Goal: Task Accomplishment & Management: Complete application form

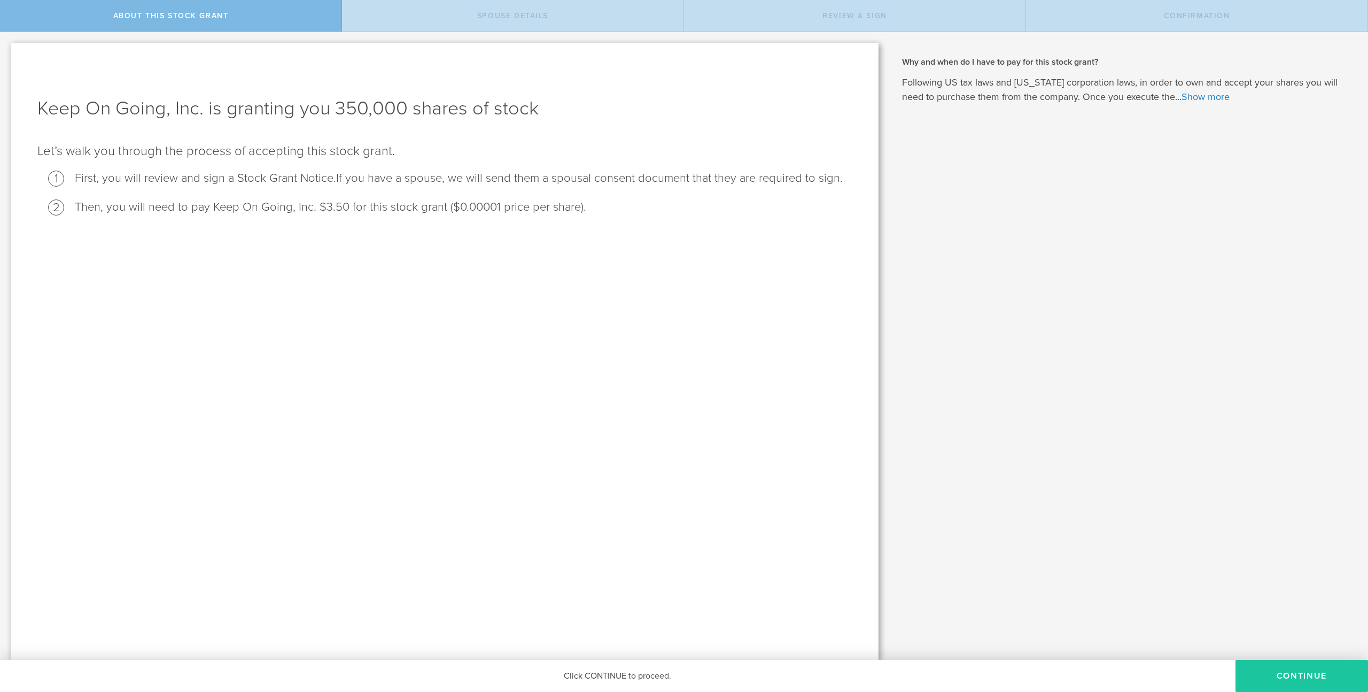
click at [797, 429] on button "CONTINUE" at bounding box center [1302, 676] width 133 height 32
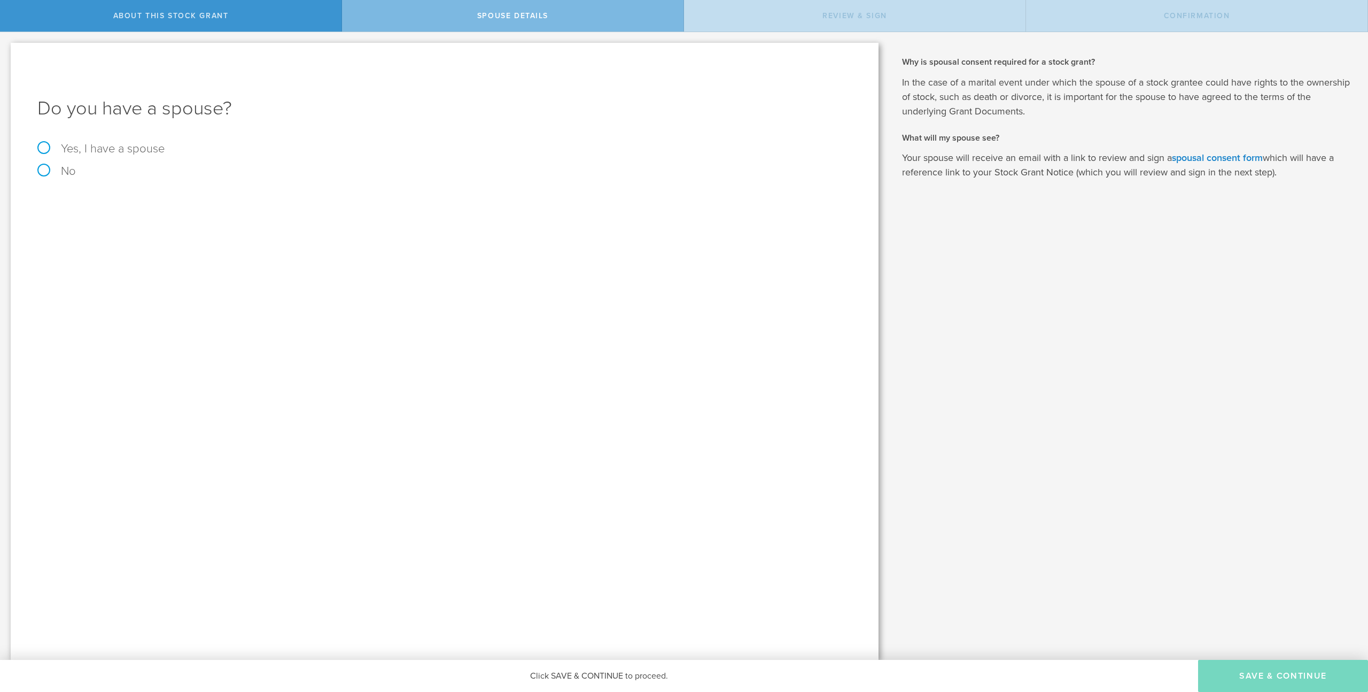
click at [99, 149] on label "Yes, I have a spouse" at bounding box center [444, 149] width 815 height 12
click at [7, 49] on input "Yes, I have a spouse" at bounding box center [3, 40] width 7 height 17
radio input "true"
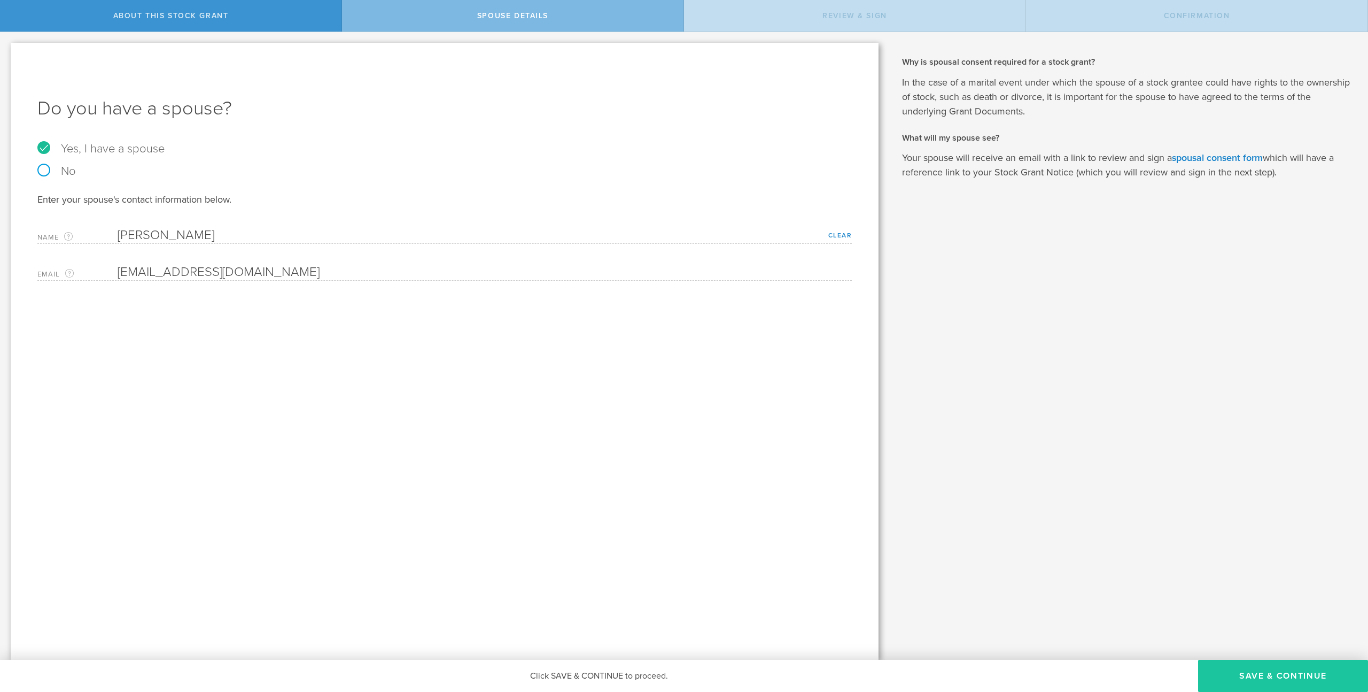
click at [797, 429] on button "Save & Continue" at bounding box center [1283, 676] width 170 height 32
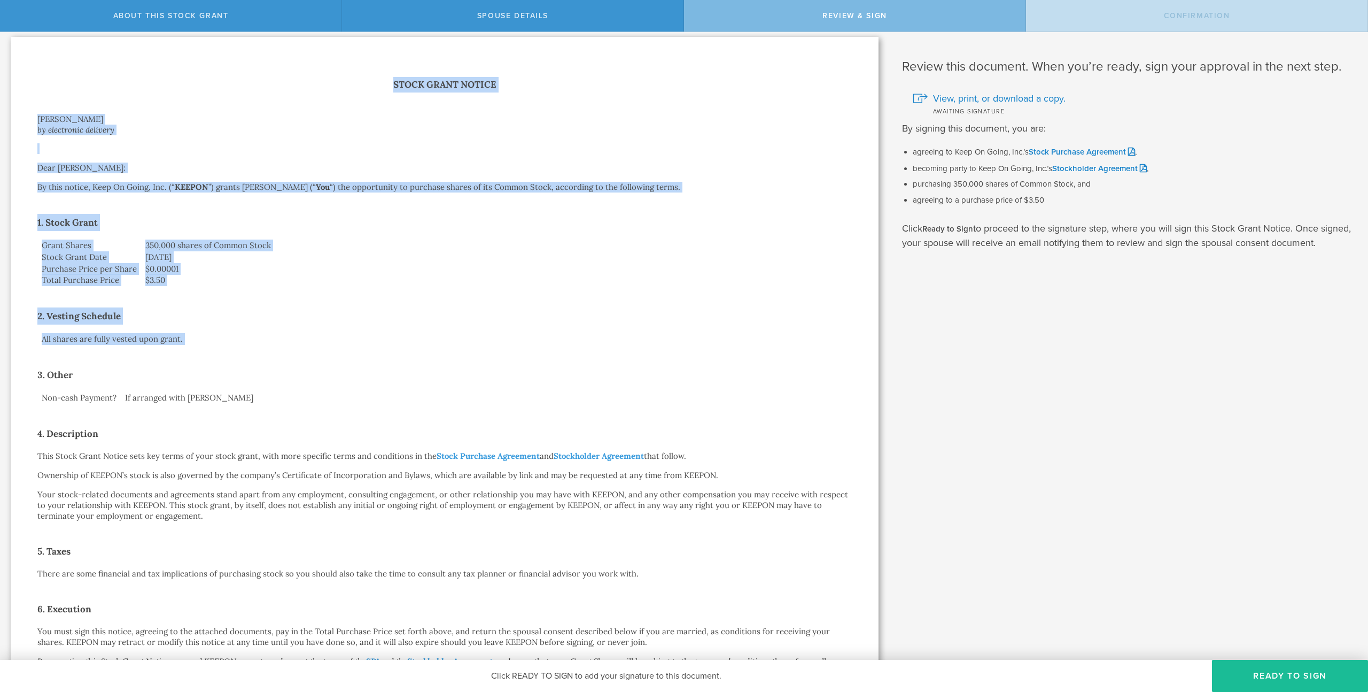
scroll to position [6, 0]
drag, startPoint x: 394, startPoint y: 89, endPoint x: 499, endPoint y: 347, distance: 278.3
click at [499, 347] on div "Stock Grant Notice [PERSON_NAME] by electronic delivery Dear [PERSON_NAME]: By …" at bounding box center [444, 470] width 815 height 789
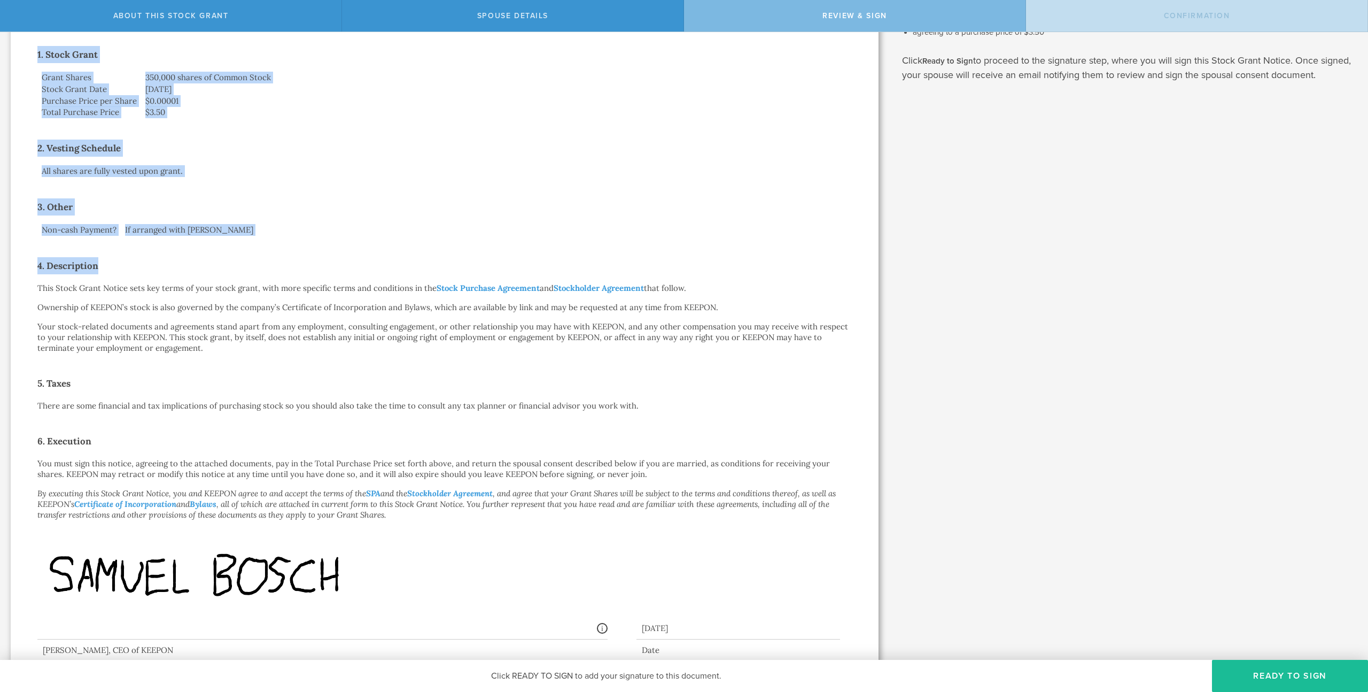
scroll to position [252, 0]
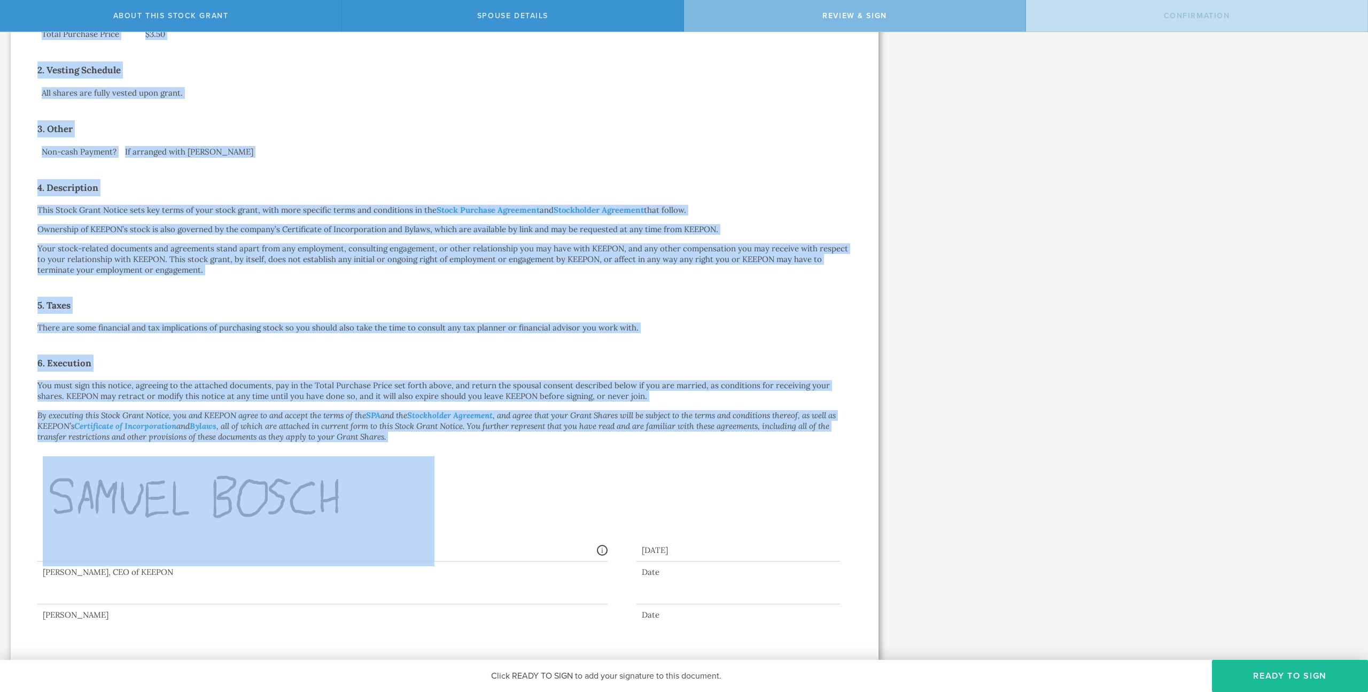
drag, startPoint x: 417, startPoint y: 98, endPoint x: 465, endPoint y: 455, distance: 359.7
click at [465, 429] on div "Stock Grant Notice [PERSON_NAME] by electronic delivery Dear [PERSON_NAME]: By …" at bounding box center [444, 225] width 815 height 789
click at [445, 293] on div "Stock Grant Notice [PERSON_NAME] by electronic delivery Dear [PERSON_NAME]: By …" at bounding box center [444, 225] width 815 height 789
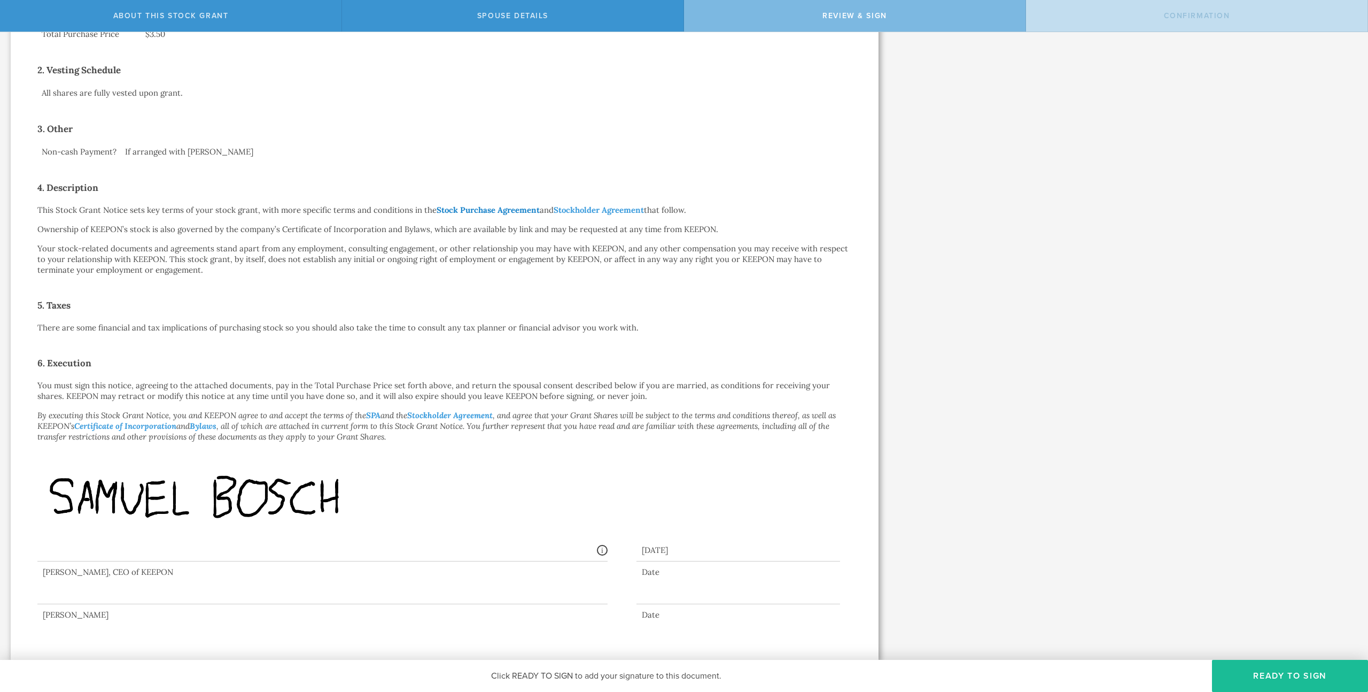
click at [517, 211] on link "Stock Purchase Agreement" at bounding box center [488, 210] width 103 height 10
click at [615, 211] on link "Stockholder Agreement" at bounding box center [599, 210] width 90 height 10
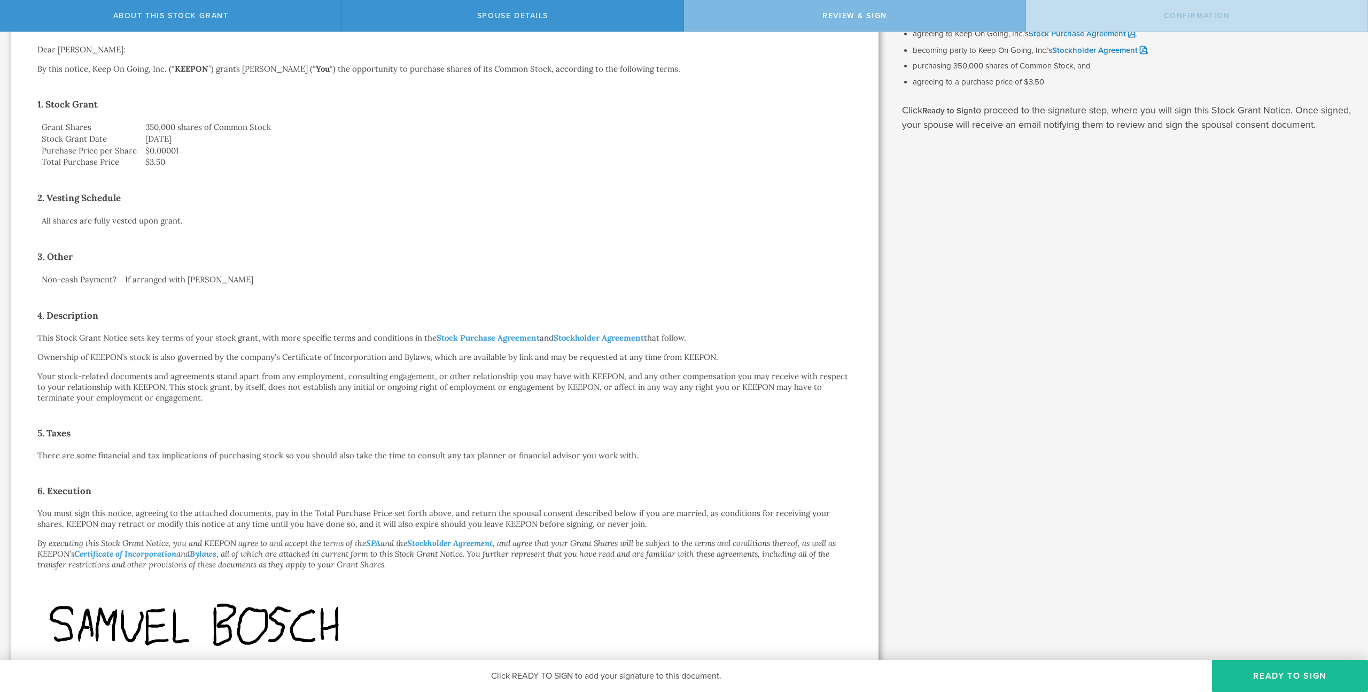
scroll to position [117, 0]
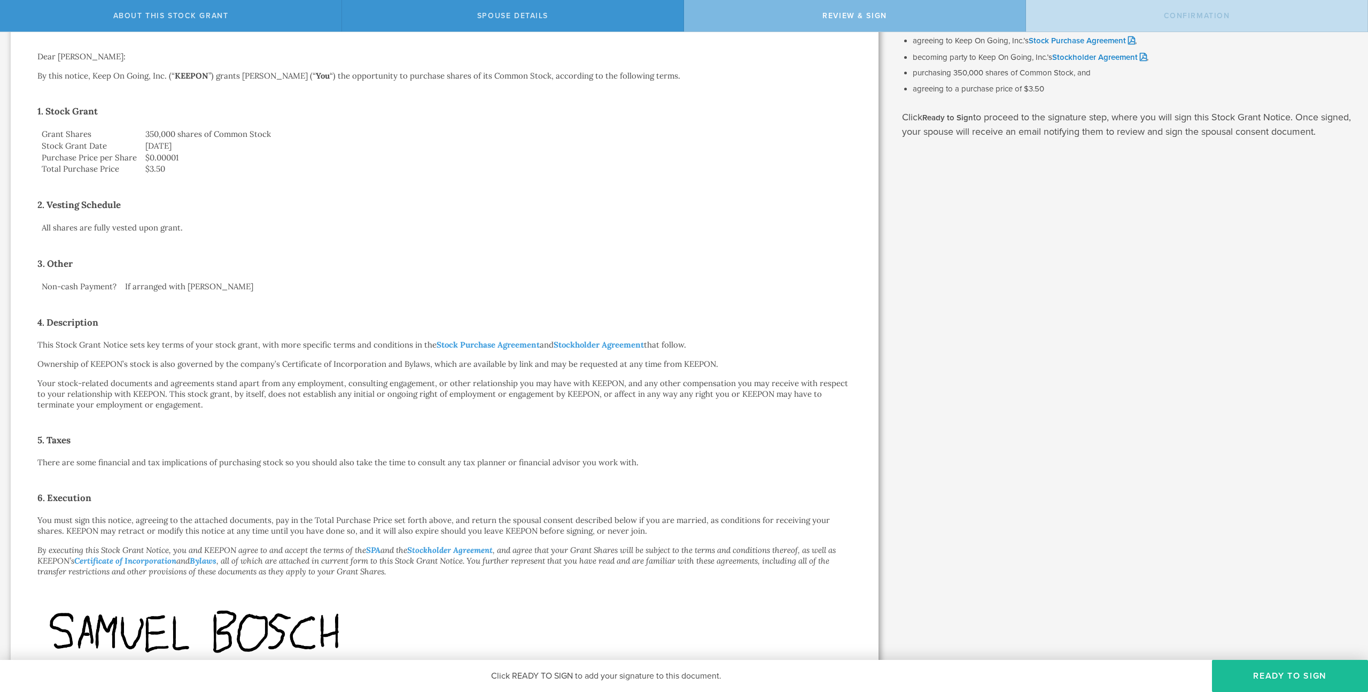
click at [216, 239] on div "Stock Grant Notice [PERSON_NAME] by electronic delivery Dear [PERSON_NAME]: By …" at bounding box center [444, 360] width 815 height 789
drag, startPoint x: 194, startPoint y: 231, endPoint x: 36, endPoint y: 206, distance: 159.2
click at [36, 206] on div "Stock Grant Notice [PERSON_NAME] by electronic delivery Dear [PERSON_NAME]: By …" at bounding box center [445, 360] width 868 height 869
copy div "2. Vesting Schedule"
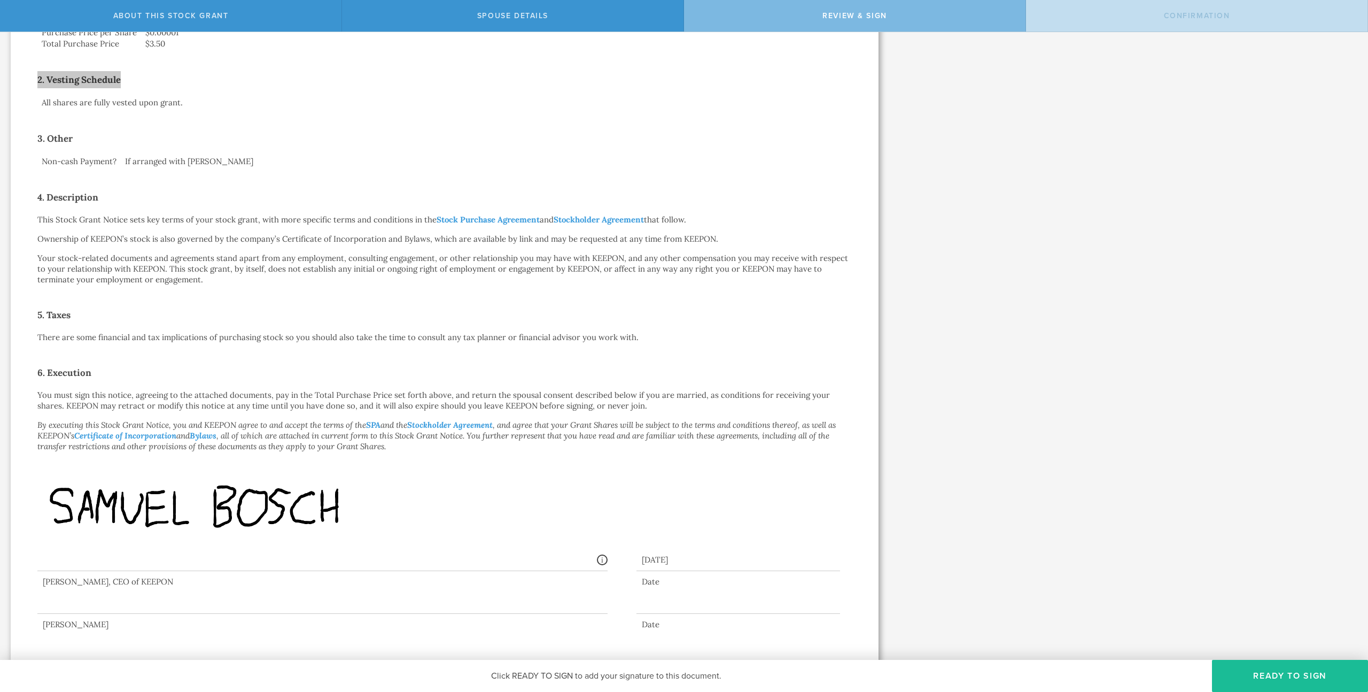
scroll to position [252, 0]
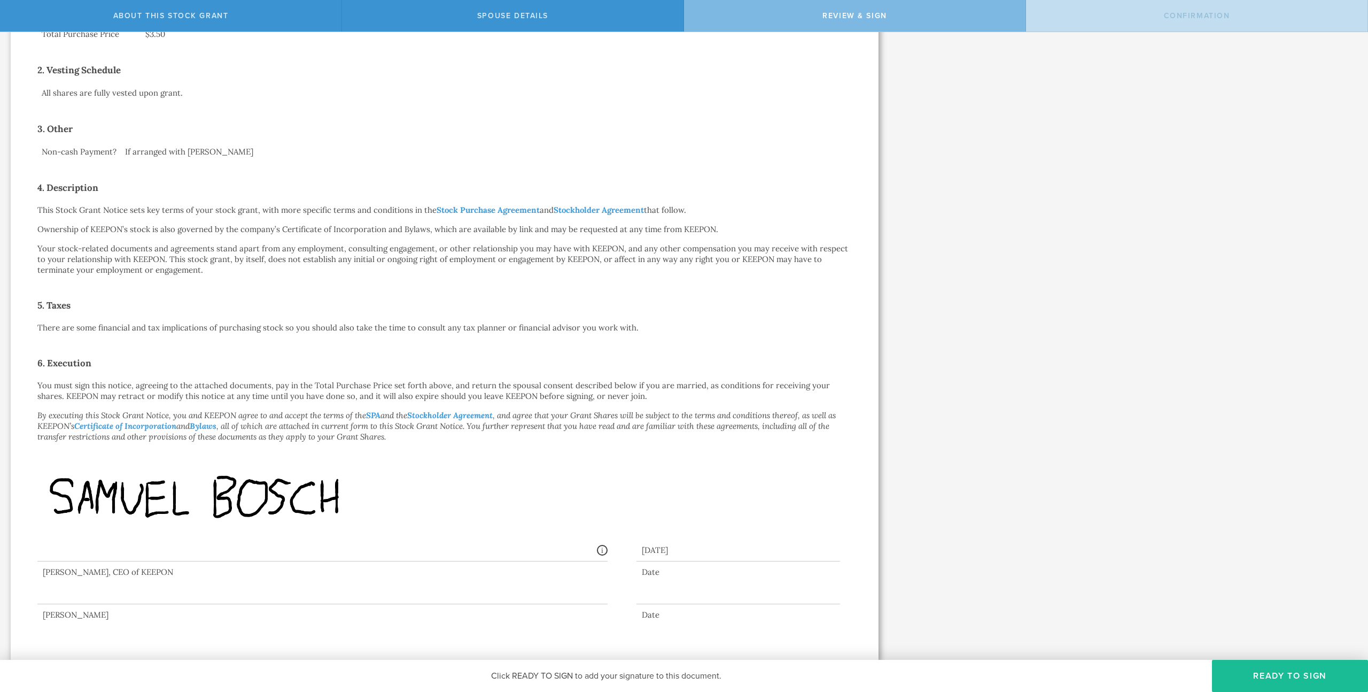
click at [126, 429] on div at bounding box center [322, 582] width 570 height 43
click at [545, 429] on span "Click READY TO SIGN to add your signature to this document." at bounding box center [606, 675] width 230 height 11
click at [797, 429] on button "Ready to Sign" at bounding box center [1290, 676] width 156 height 32
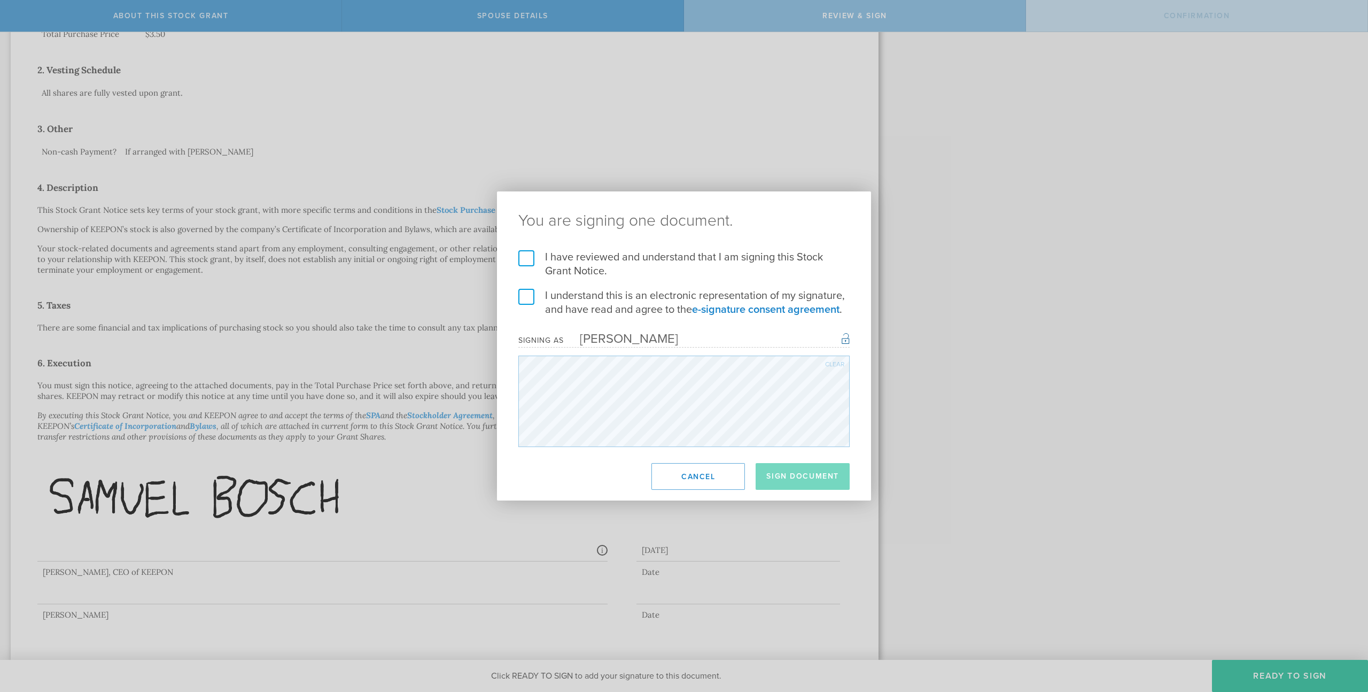
click at [526, 258] on label "I have reviewed and understand that I am signing this Stock Grant Notice." at bounding box center [684, 264] width 331 height 28
click at [0, 0] on input "I have reviewed and understand that I am signing this Stock Grant Notice." at bounding box center [0, 0] width 0 height 0
click at [530, 296] on label "I understand this is an electronic representation of my signature, and have rea…" at bounding box center [684, 303] width 331 height 28
click at [0, 0] on input "I understand this is an electronic representation of my signature, and have rea…" at bounding box center [0, 0] width 0 height 0
click at [791, 429] on button "Sign Document" at bounding box center [803, 476] width 94 height 27
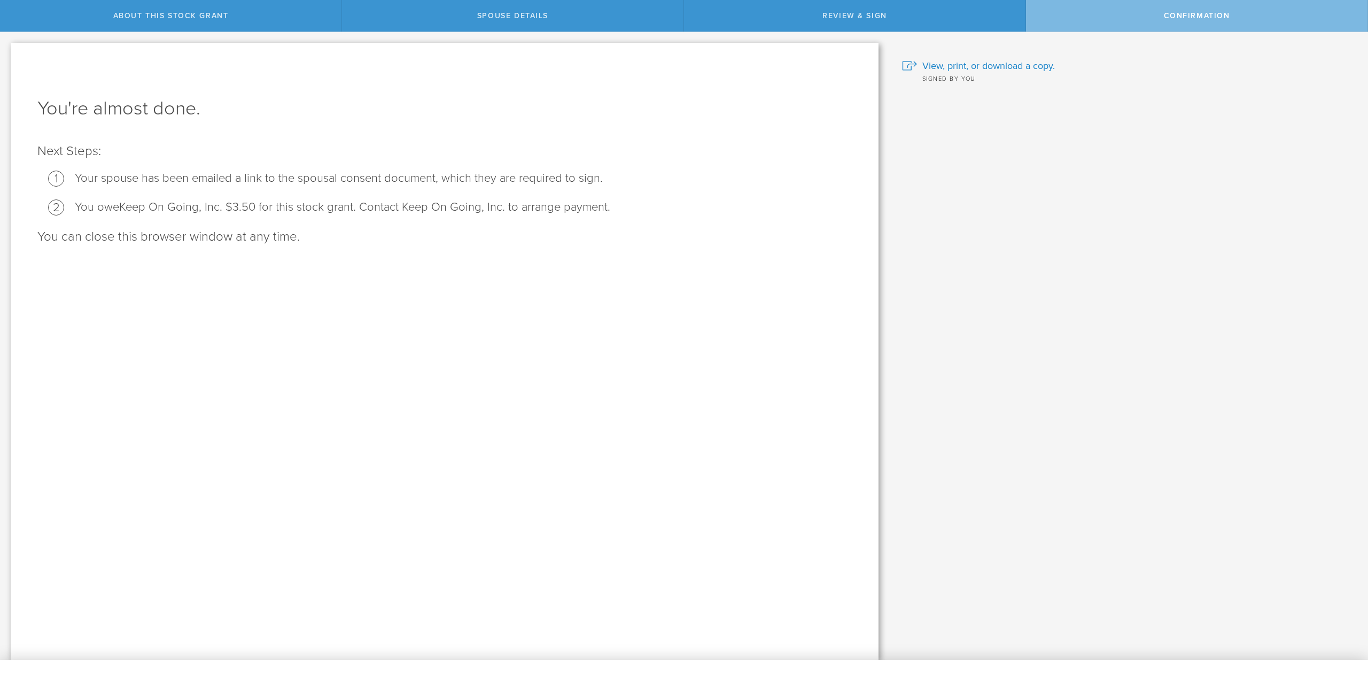
scroll to position [0, 0]
click at [797, 63] on span "View, print, or download a copy." at bounding box center [989, 66] width 133 height 14
